Goal: Transaction & Acquisition: Obtain resource

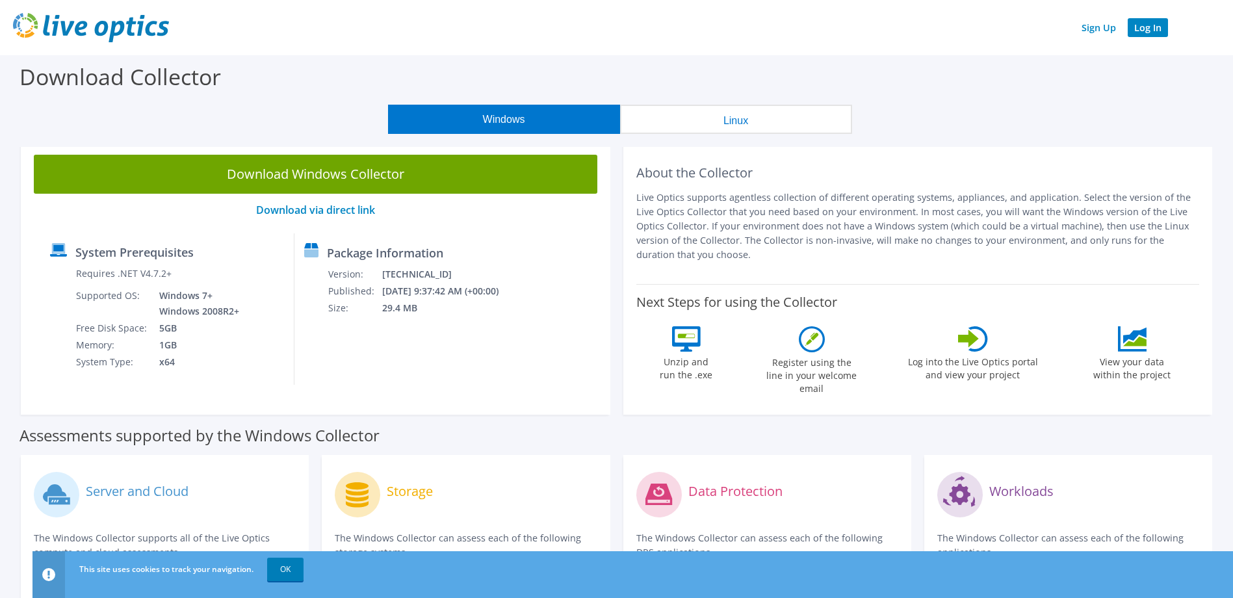
click at [1149, 26] on link "Log In" at bounding box center [1148, 27] width 40 height 19
click at [1104, 29] on link "Sign Up" at bounding box center [1098, 27] width 47 height 19
